Goal: Transaction & Acquisition: Purchase product/service

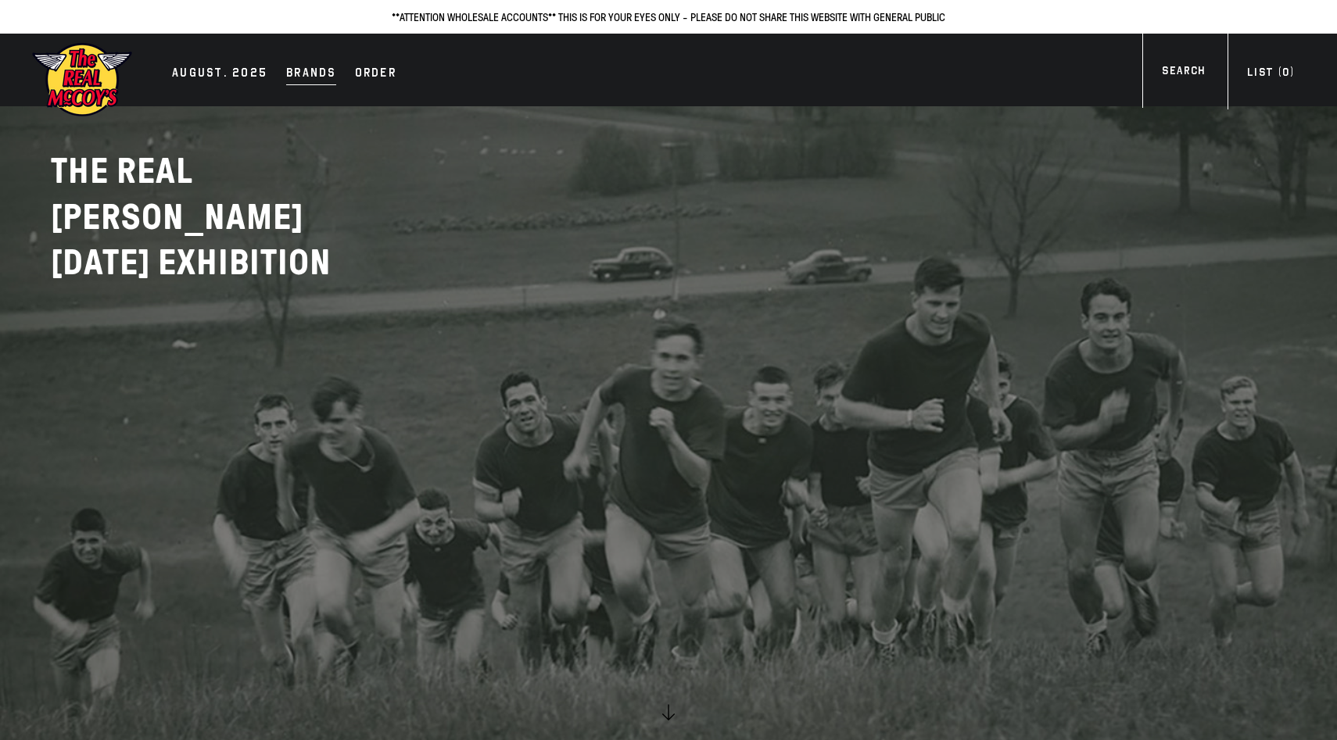
click at [301, 70] on div "Brands" at bounding box center [311, 74] width 50 height 22
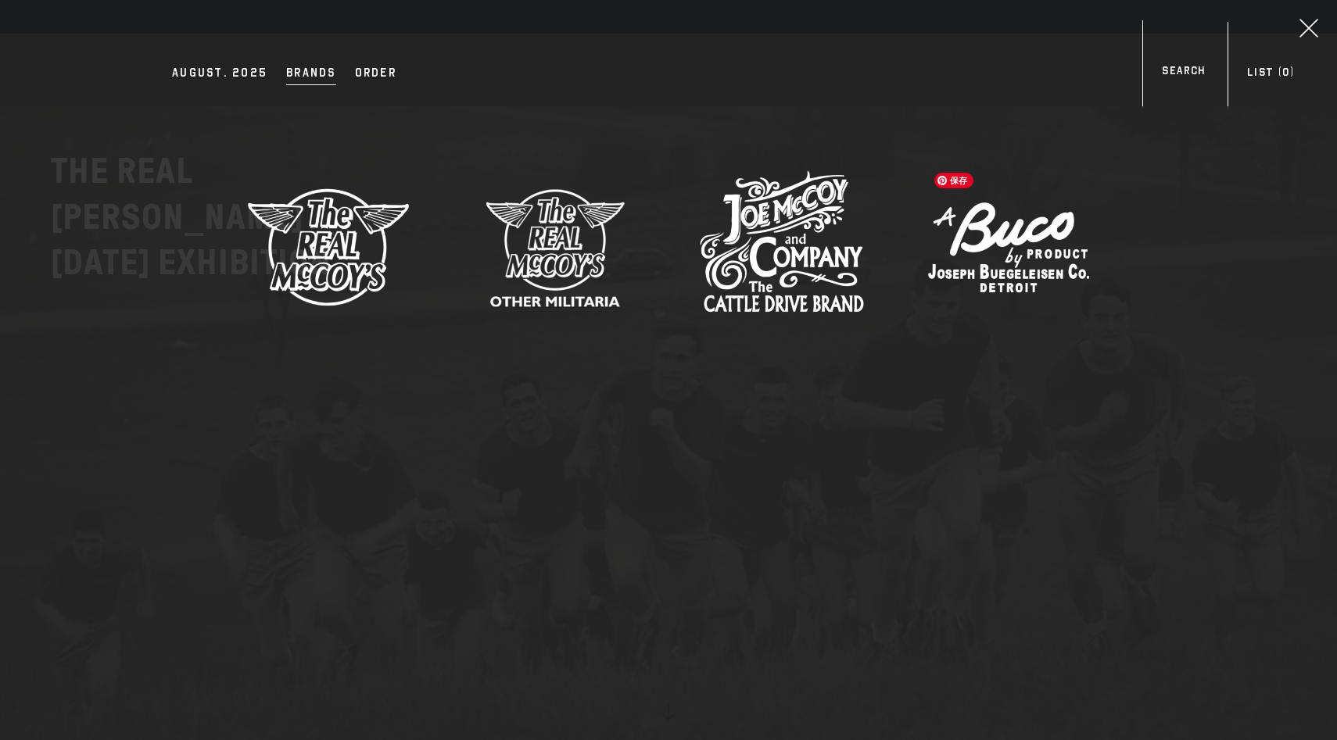
click at [1023, 264] on img at bounding box center [1008, 247] width 164 height 164
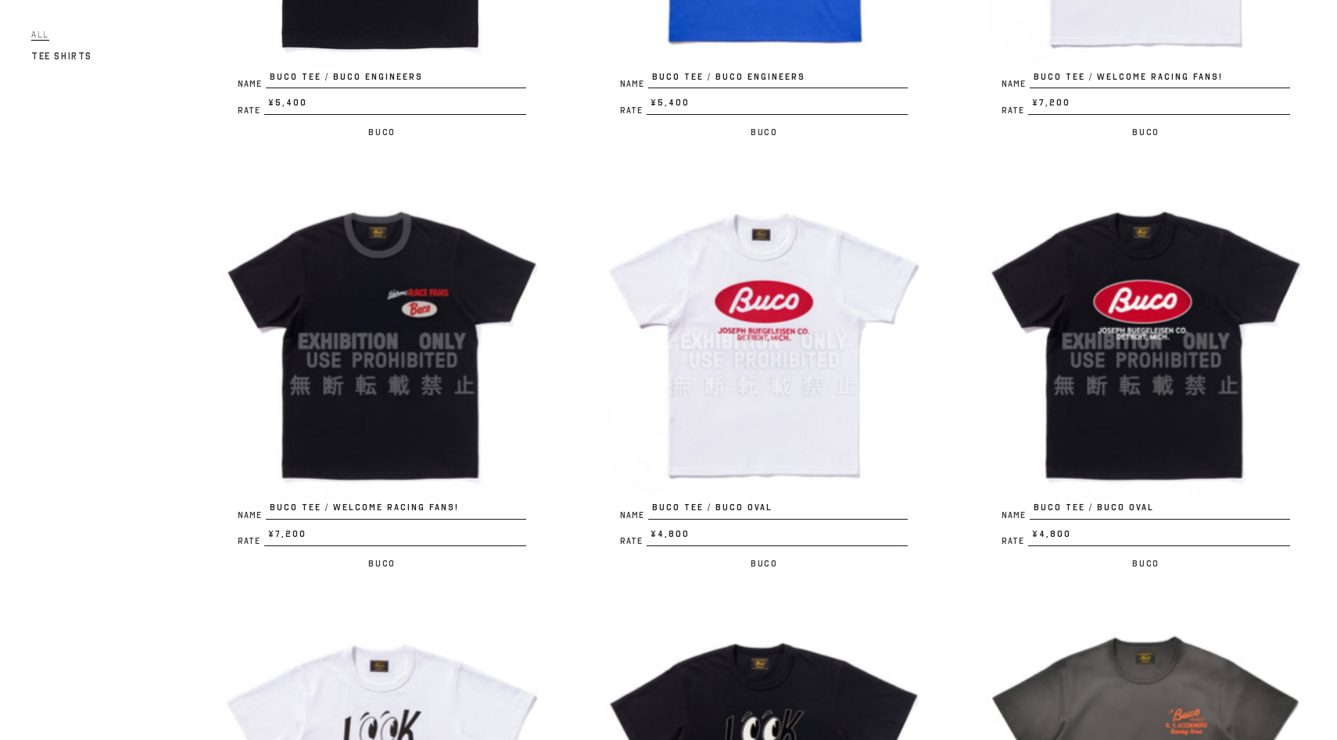
scroll to position [1351, 0]
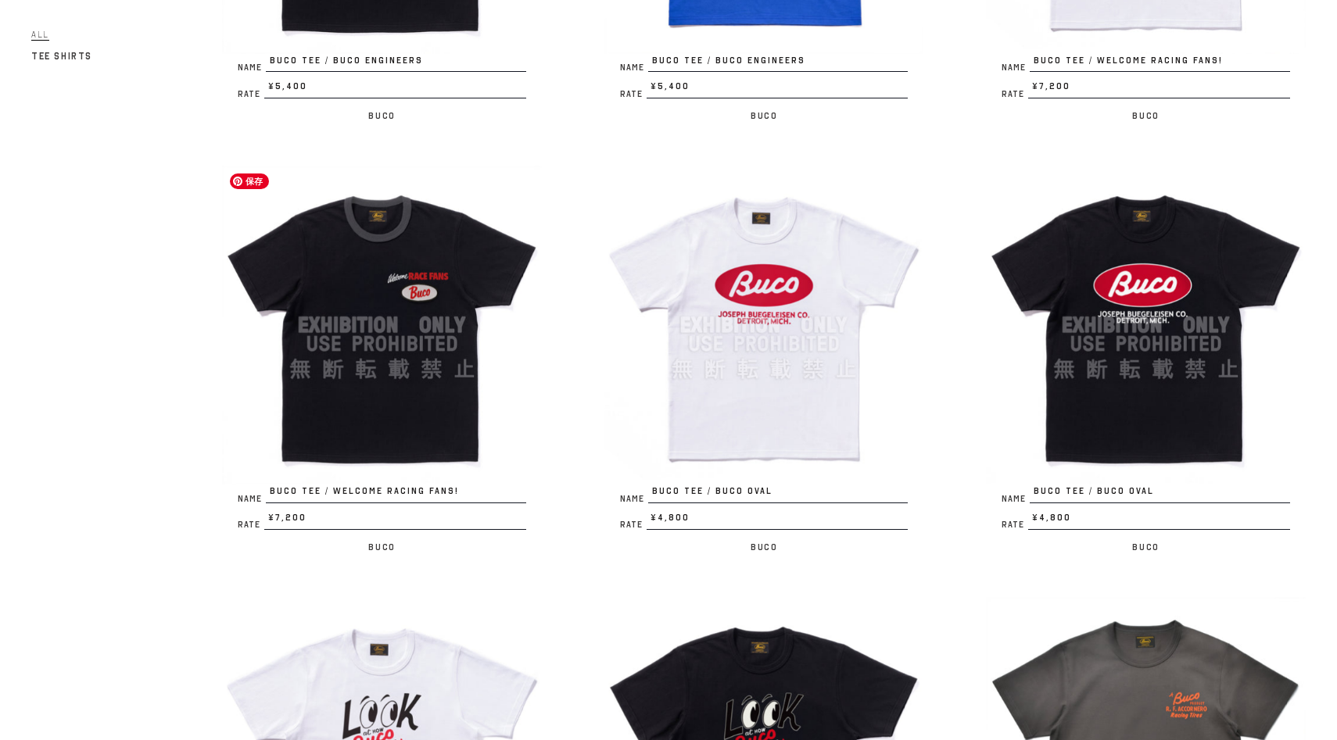
click at [345, 346] on img at bounding box center [382, 326] width 320 height 320
